Goal: Task Accomplishment & Management: Use online tool/utility

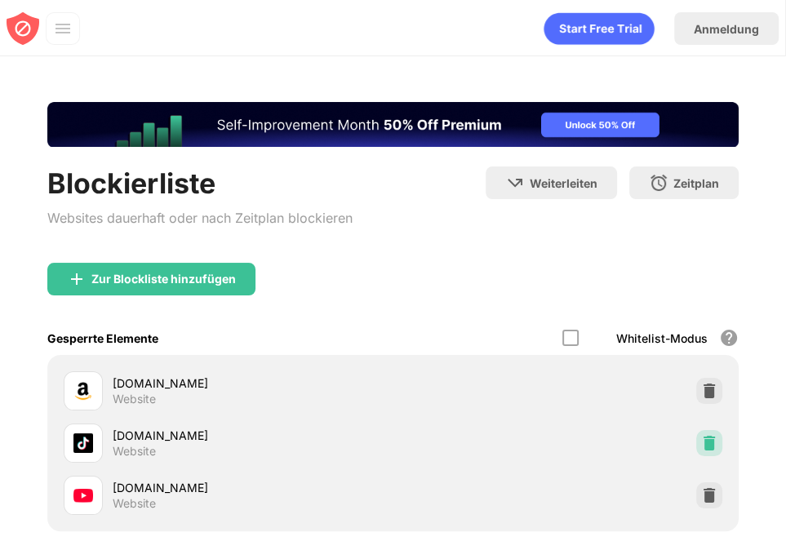
click at [692, 429] on div "[DOMAIN_NAME] Website" at bounding box center [393, 443] width 672 height 52
click at [701, 435] on img at bounding box center [709, 443] width 16 height 16
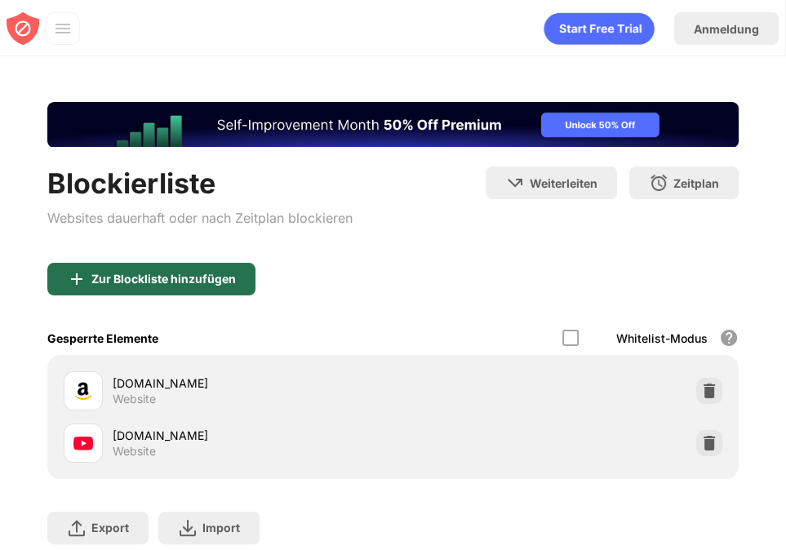
click at [197, 263] on div "Zur Blockliste hinzufügen" at bounding box center [151, 279] width 208 height 33
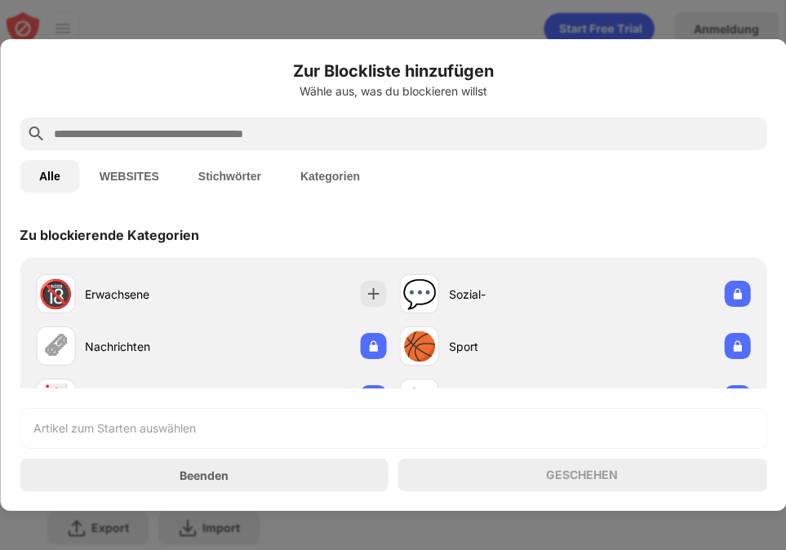
click at [276, 121] on div at bounding box center [393, 134] width 747 height 33
click at [272, 138] on input "text" at bounding box center [406, 134] width 708 height 20
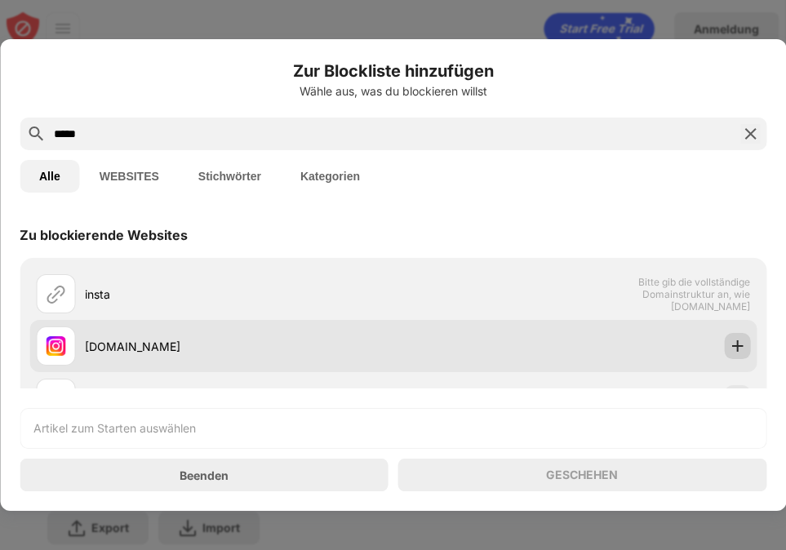
type input "*****"
click at [729, 354] on img at bounding box center [737, 346] width 16 height 16
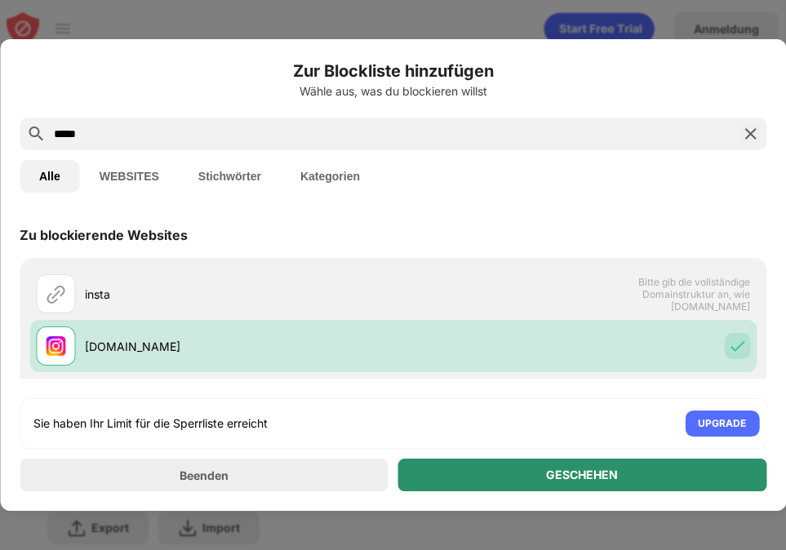
click at [491, 479] on div "GESCHEHEN" at bounding box center [582, 475] width 369 height 33
